Goal: Task Accomplishment & Management: Use online tool/utility

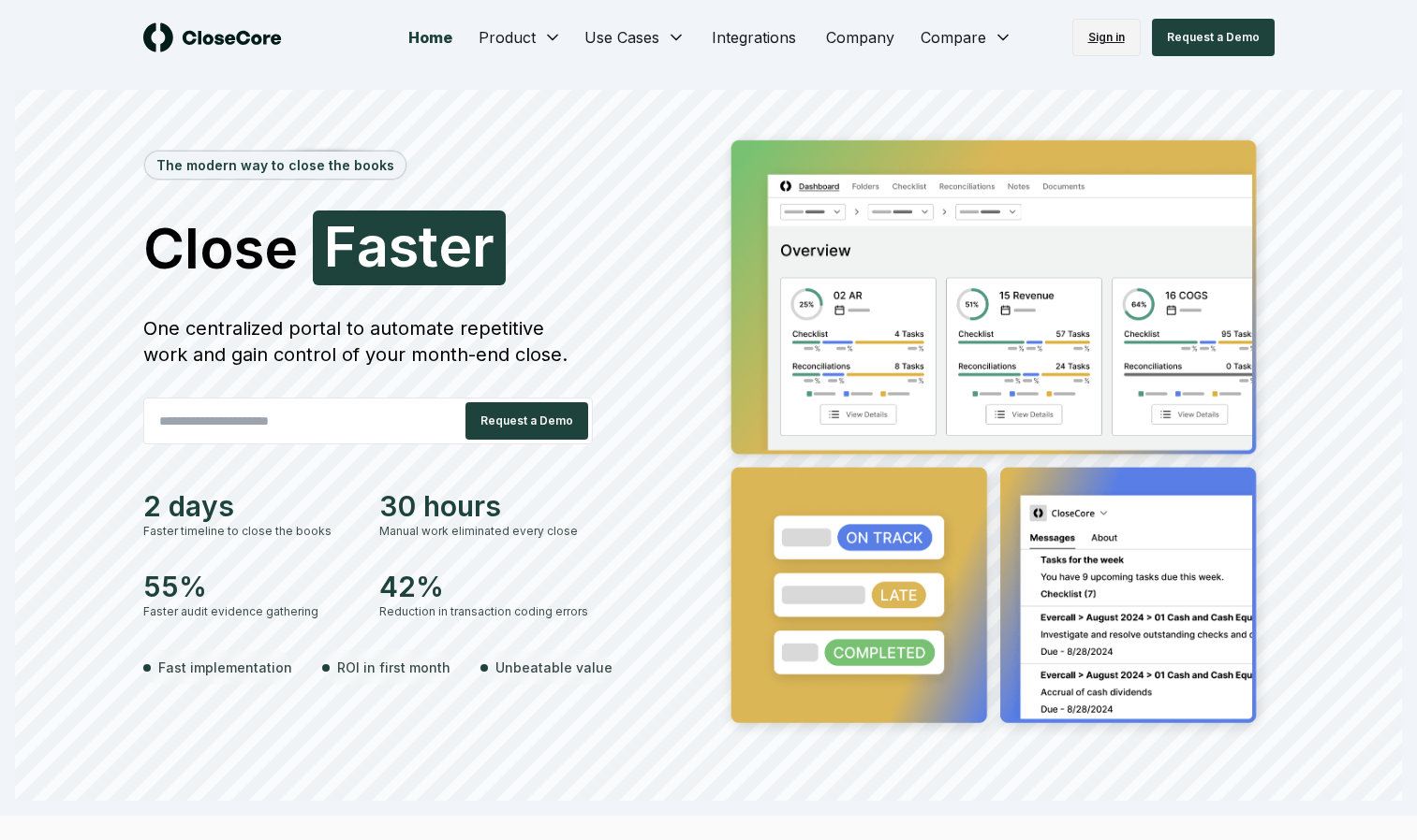
click at [1138, 29] on link "Sign in" at bounding box center [1106, 38] width 68 height 38
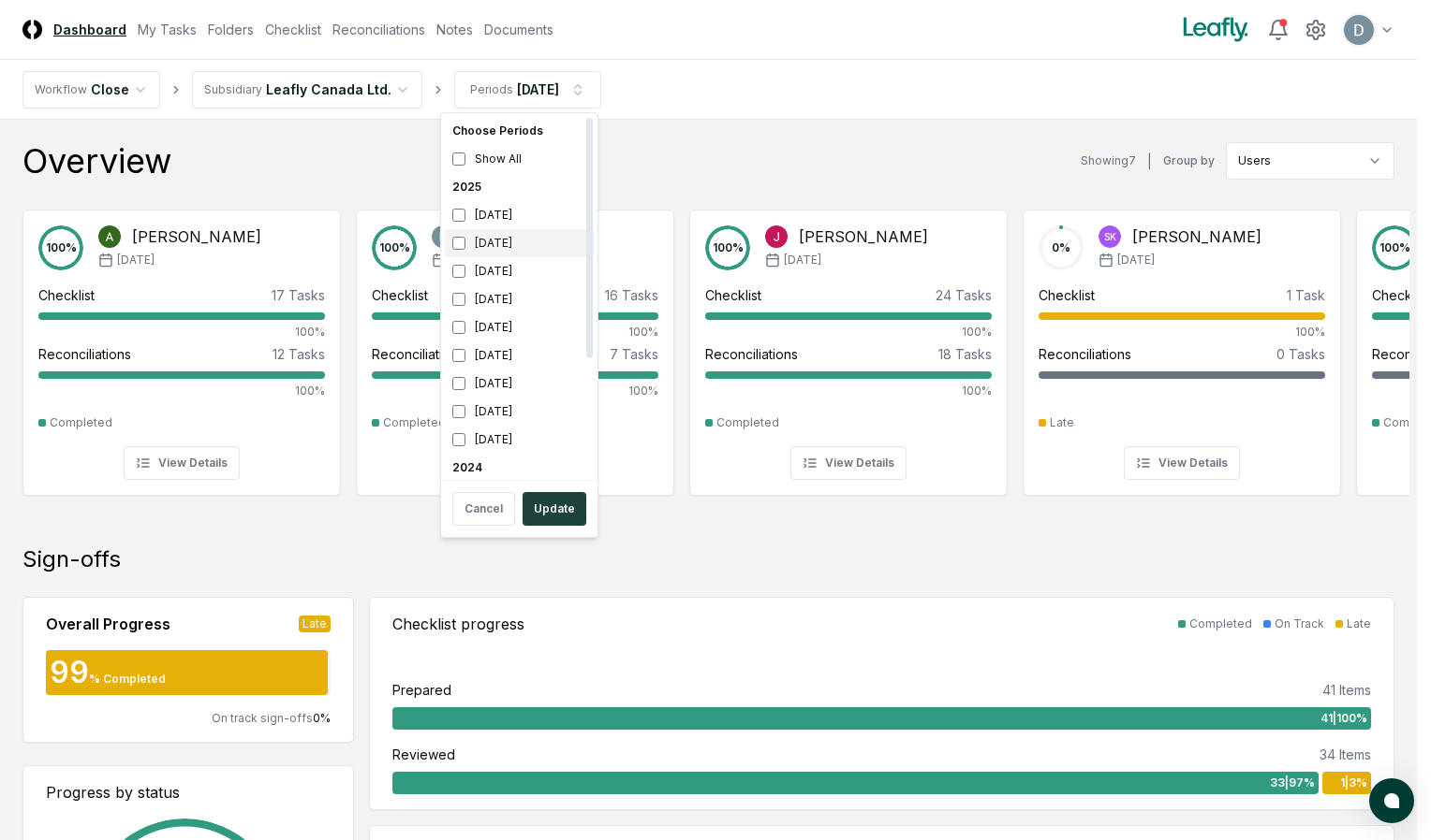
click at [480, 247] on div "August 2025" at bounding box center [518, 243] width 149 height 28
click at [552, 507] on button "Update" at bounding box center [554, 509] width 63 height 34
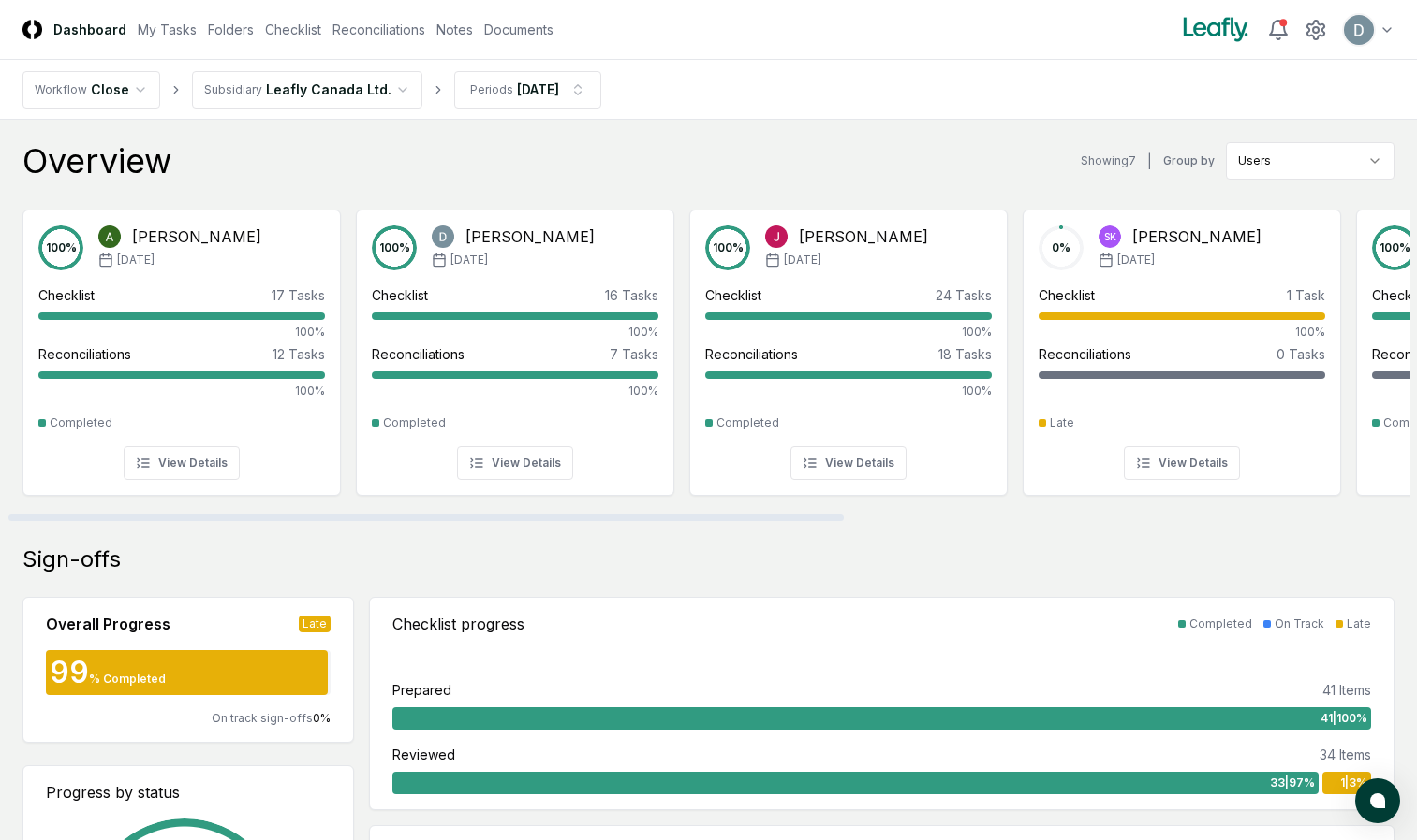
click at [370, 113] on nav "Workflow Close Subsidiary Leafly Canada Ltd. Periods Aug 2025" at bounding box center [708, 90] width 1417 height 60
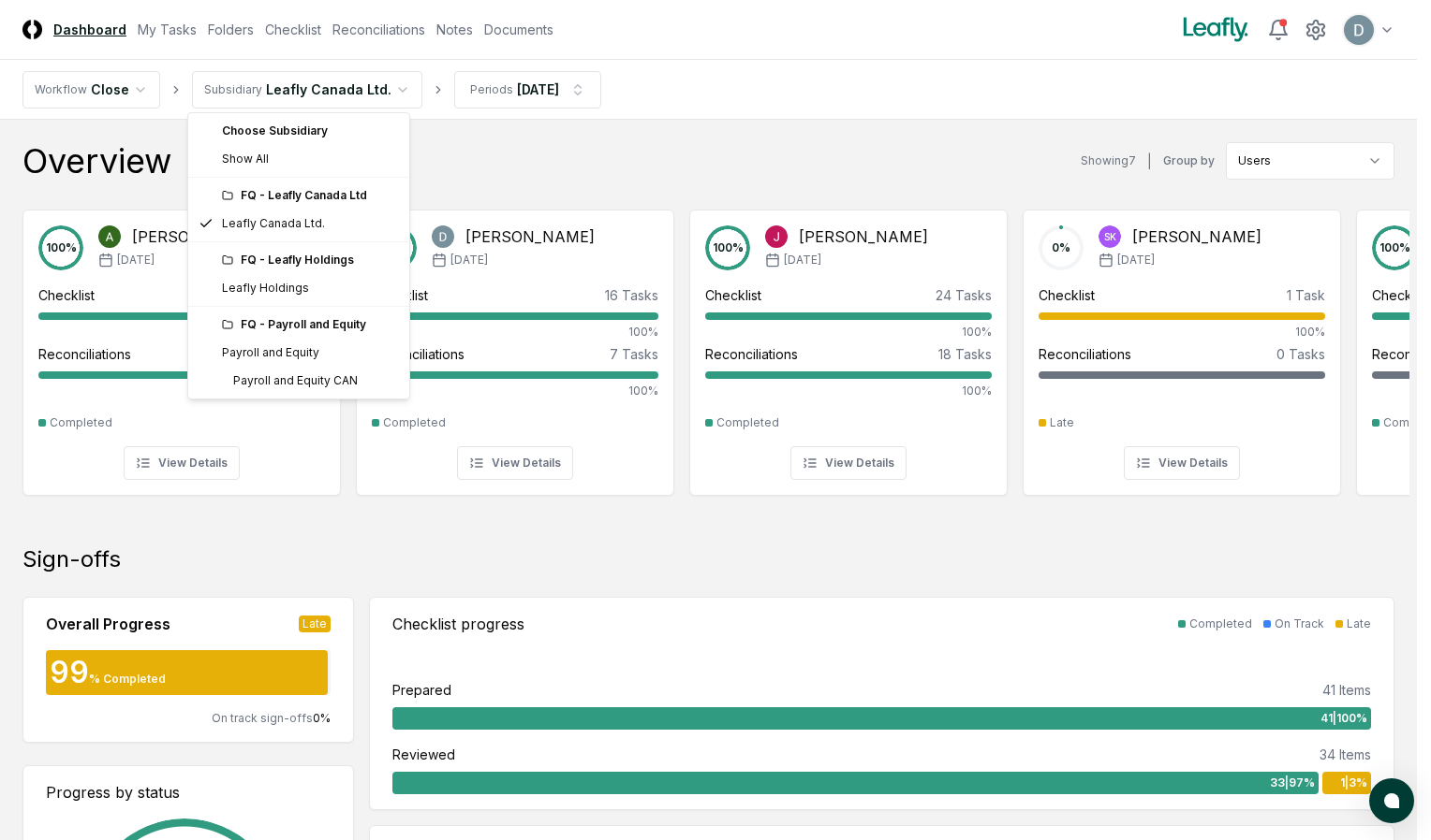
click at [328, 264] on div "FQ - Leafly Holdings" at bounding box center [310, 260] width 176 height 17
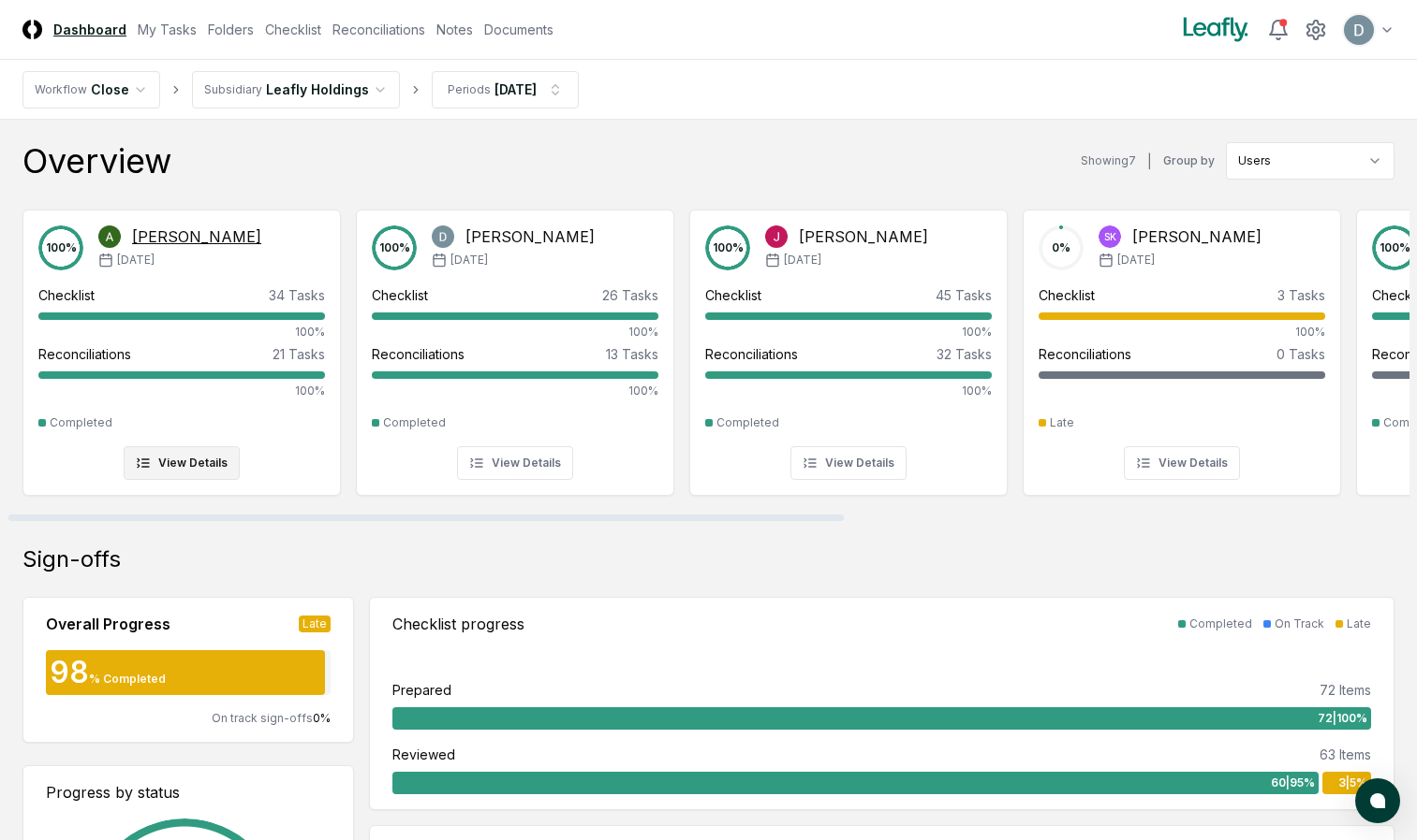
click at [258, 297] on div "Checklist 34 Tasks" at bounding box center [182, 295] width 286 height 20
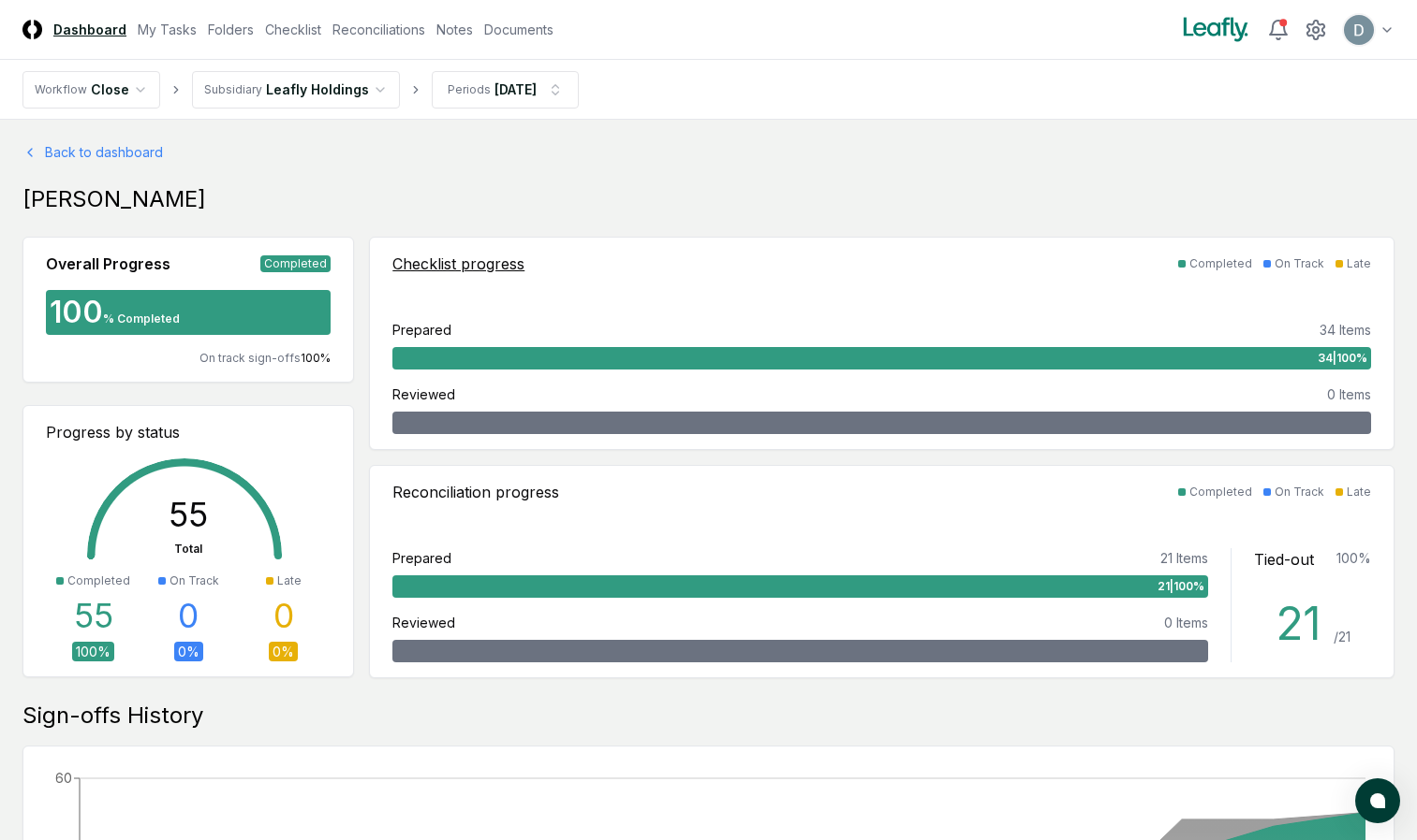
click at [549, 358] on div "34 | 100 %" at bounding box center [881, 358] width 979 height 23
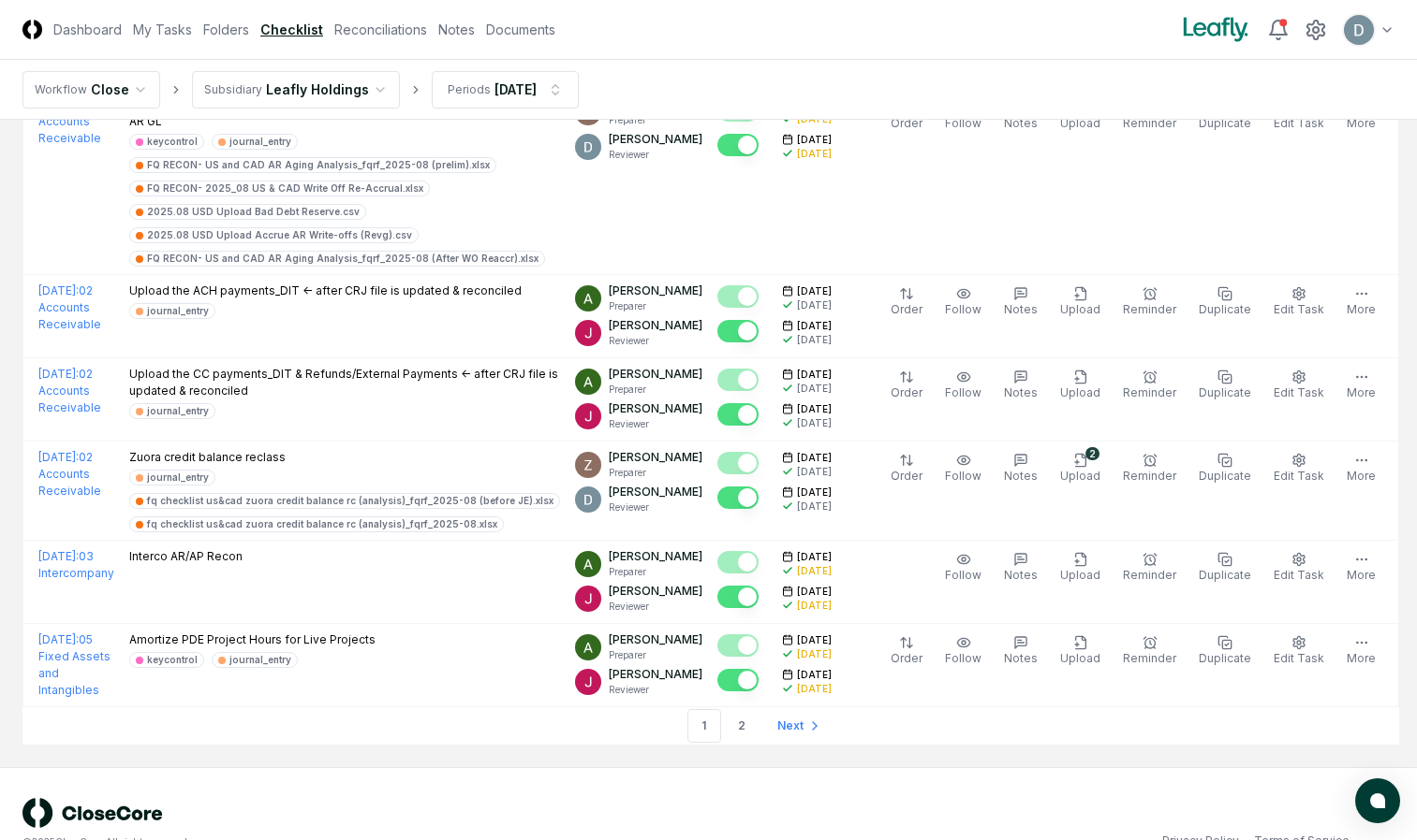
scroll to position [4053, 0]
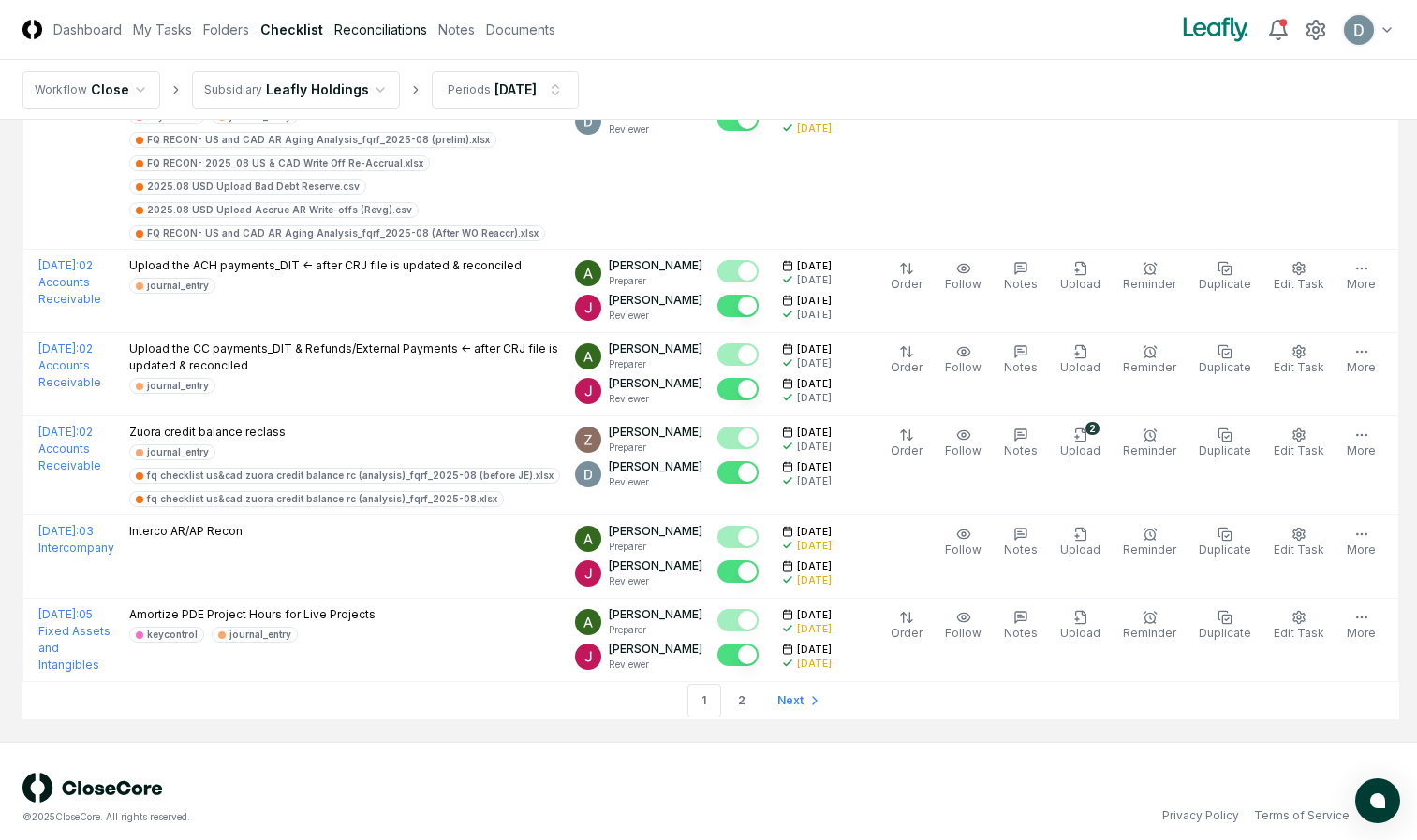
click at [363, 31] on link "Reconciliations" at bounding box center [380, 30] width 93 height 20
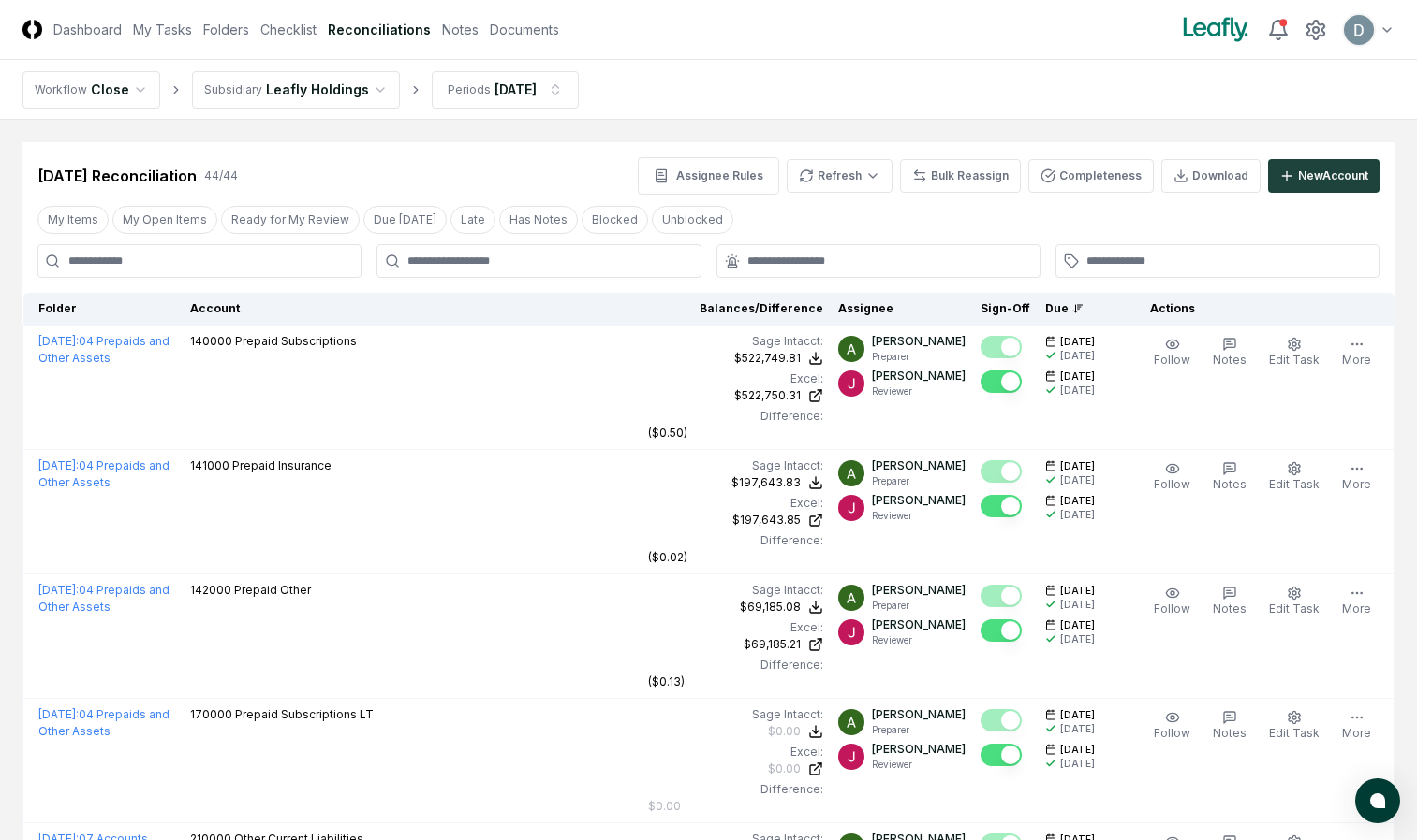
click at [621, 275] on div at bounding box center [538, 261] width 324 height 34
click at [672, 270] on div at bounding box center [538, 261] width 324 height 34
click at [590, 270] on div at bounding box center [538, 261] width 324 height 34
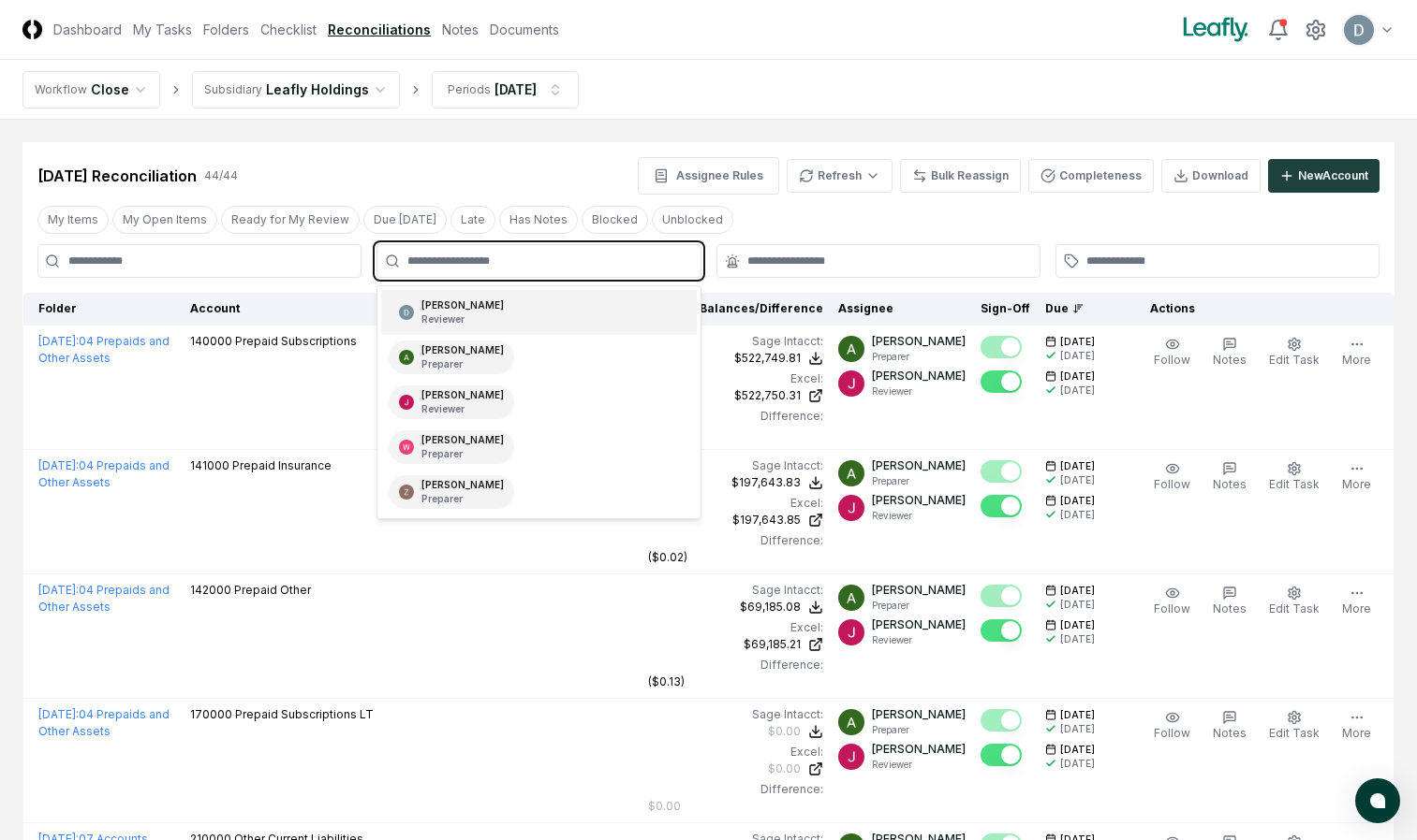
click at [527, 258] on input "text" at bounding box center [547, 261] width 280 height 17
click at [500, 344] on div "Annie Khederlarian Preparer" at bounding box center [462, 357] width 82 height 28
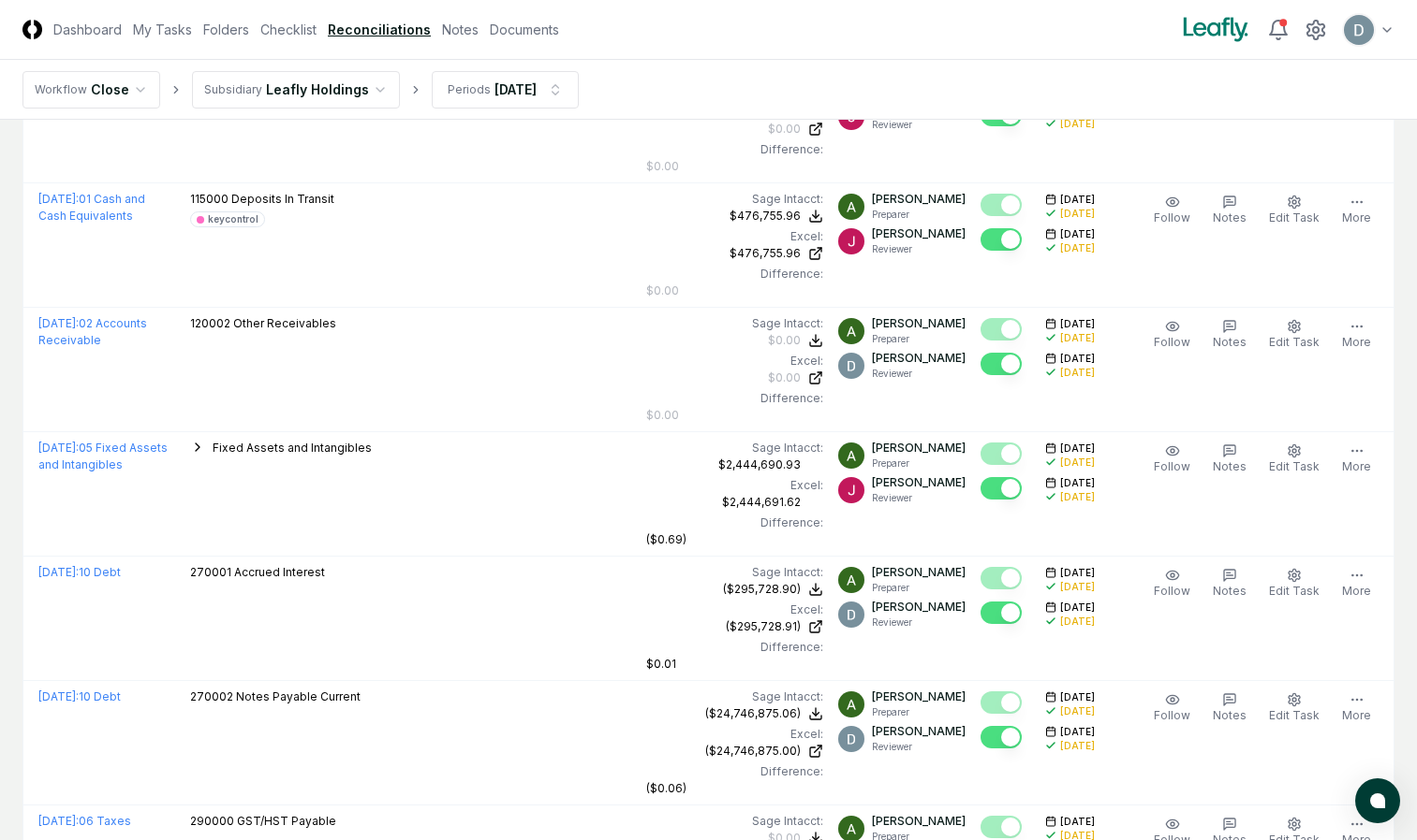
scroll to position [1280, 0]
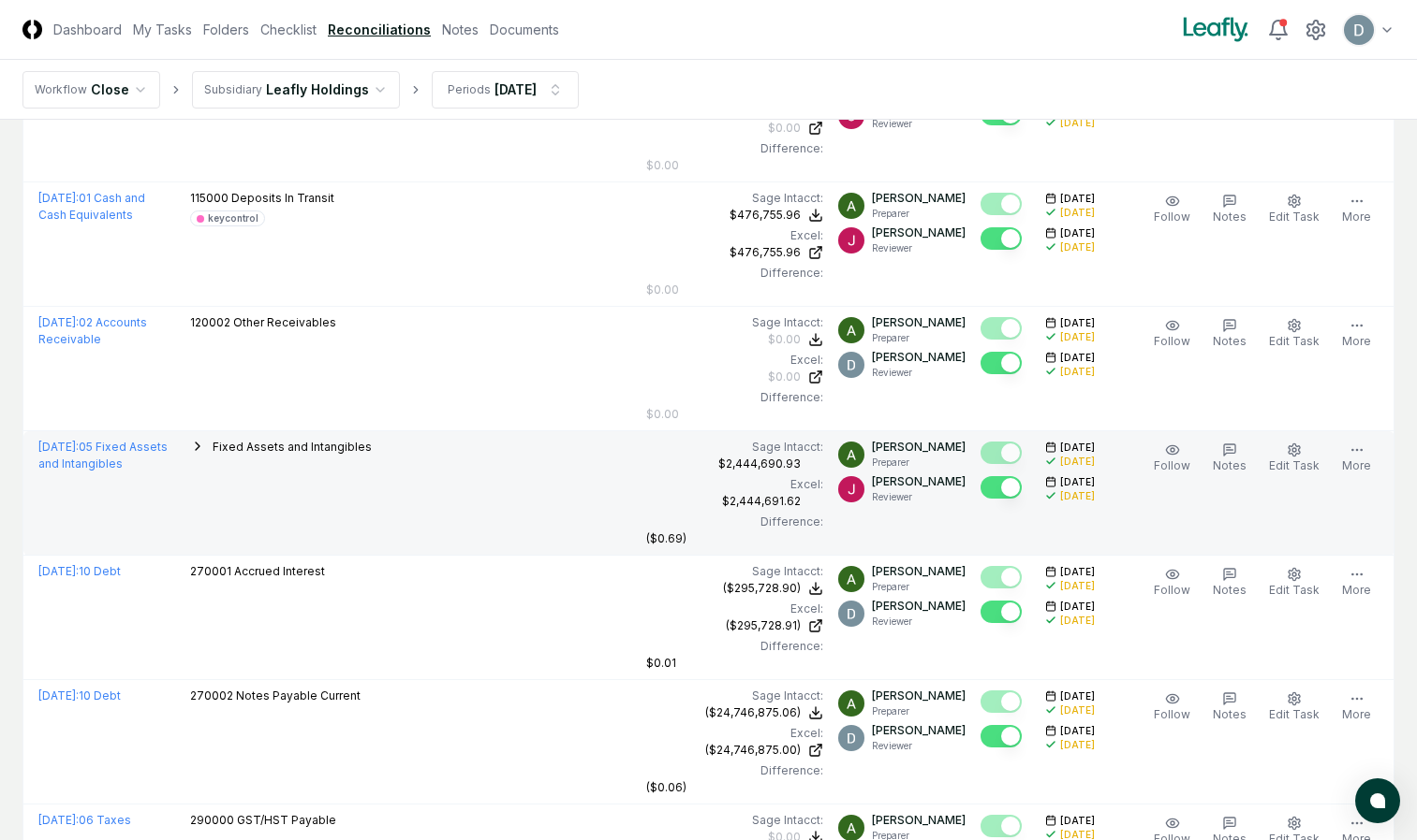
click at [197, 454] on icon "button" at bounding box center [197, 446] width 15 height 15
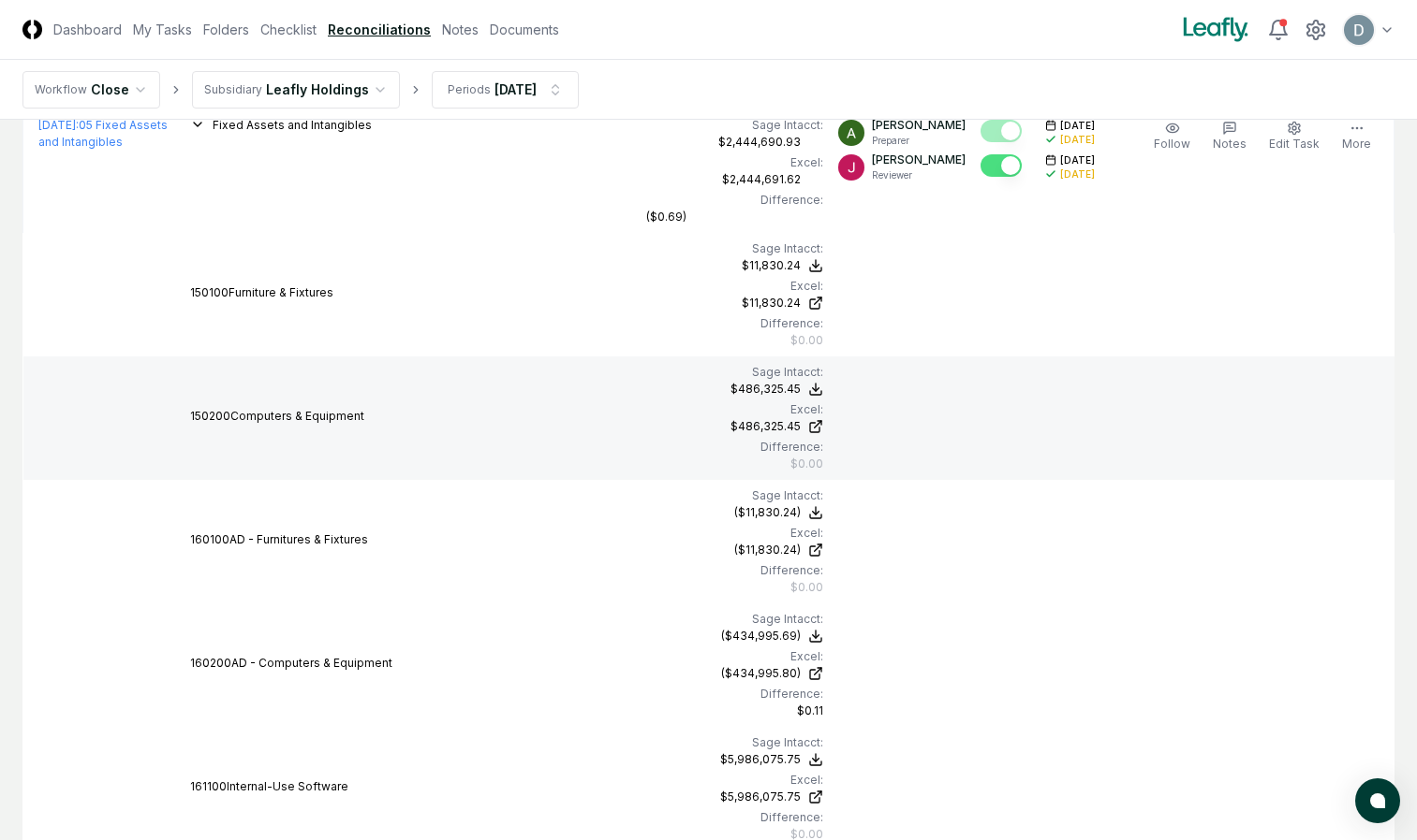
scroll to position [1600, 0]
click at [656, 475] on div "$0.00" at bounding box center [734, 466] width 177 height 17
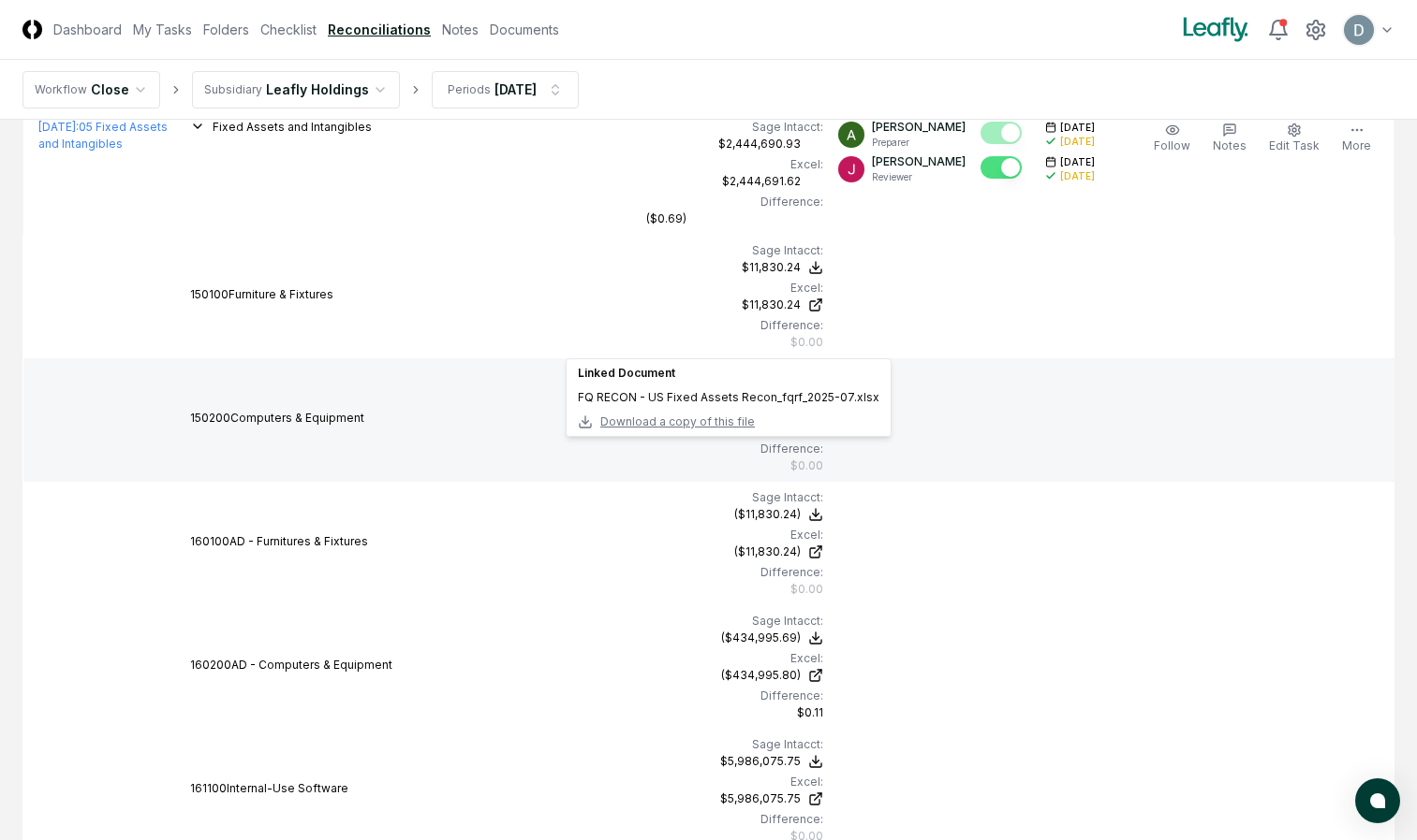
click at [713, 422] on span "Download a copy of this file" at bounding box center [677, 421] width 154 height 17
